Goal: Navigation & Orientation: Find specific page/section

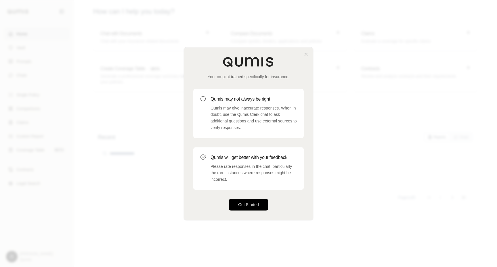
click at [254, 209] on button "Get Started" at bounding box center [248, 205] width 39 height 12
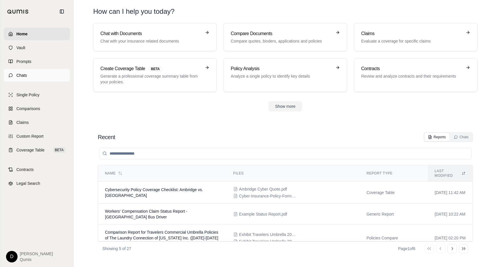
click at [38, 74] on link "Chats" at bounding box center [37, 75] width 66 height 13
